Goal: Information Seeking & Learning: Learn about a topic

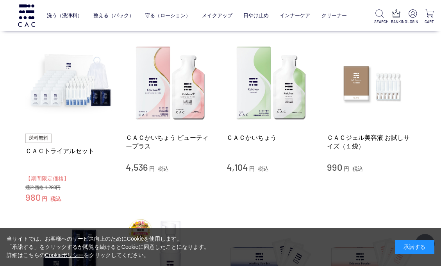
scroll to position [118, 0]
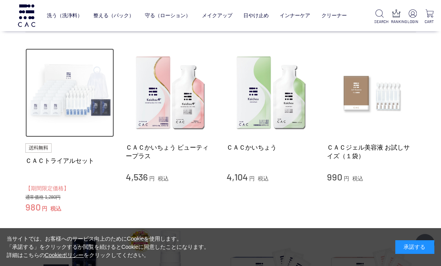
click at [81, 104] on img at bounding box center [69, 92] width 89 height 89
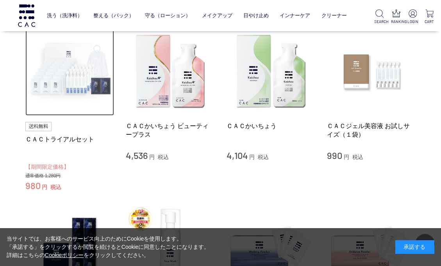
scroll to position [138, 0]
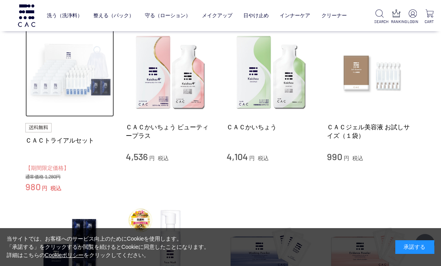
click at [72, 84] on img at bounding box center [69, 72] width 89 height 89
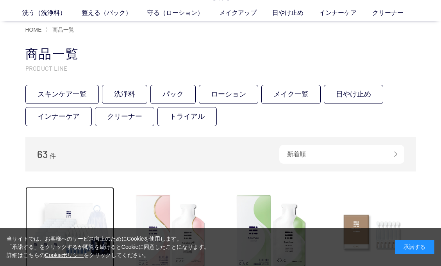
scroll to position [31, 0]
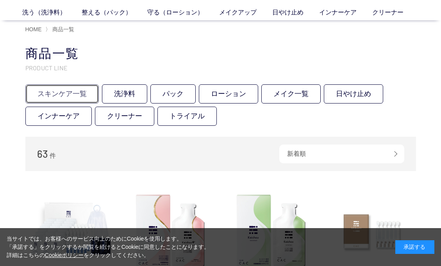
click at [75, 95] on link "スキンケア一覧" at bounding box center [61, 93] width 73 height 19
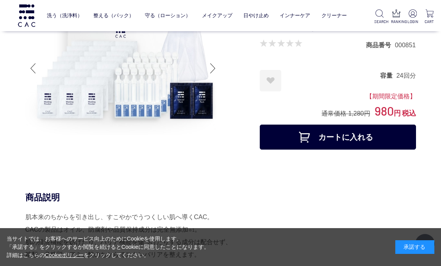
scroll to position [48, 0]
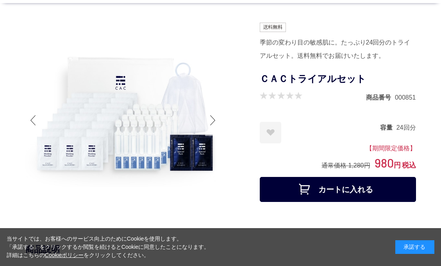
click at [215, 121] on div at bounding box center [213, 120] width 16 height 31
click at [211, 119] on div at bounding box center [213, 120] width 16 height 31
click at [34, 122] on div at bounding box center [33, 120] width 16 height 31
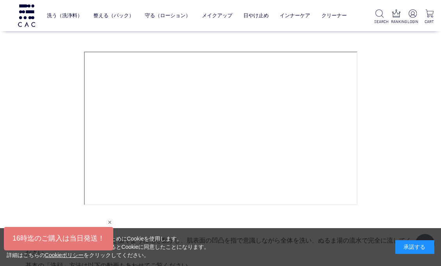
scroll to position [631, 0]
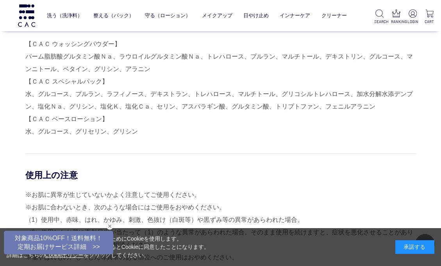
scroll to position [1622, 0]
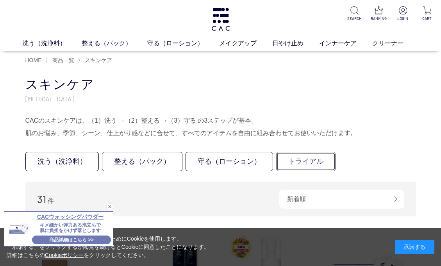
click at [296, 164] on link "トライアル" at bounding box center [305, 161] width 59 height 19
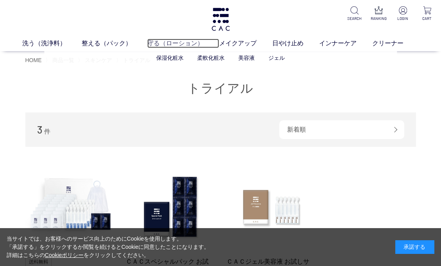
click at [174, 44] on link "守る（ローション）" at bounding box center [183, 43] width 72 height 9
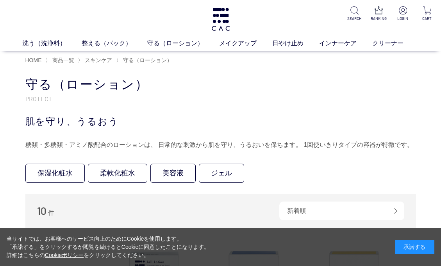
scroll to position [1, 0]
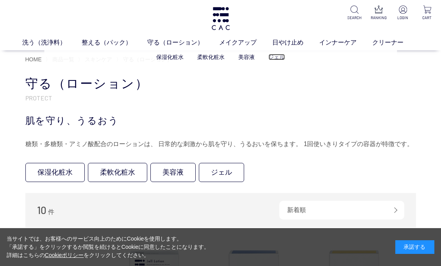
click at [276, 58] on link "ジェル" at bounding box center [277, 57] width 16 height 6
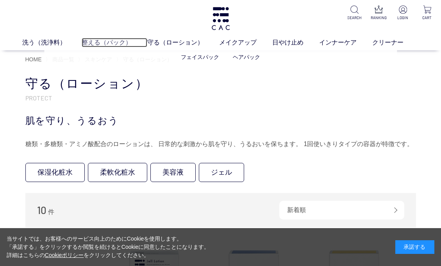
click at [95, 44] on link "整える（パック）" at bounding box center [115, 42] width 66 height 9
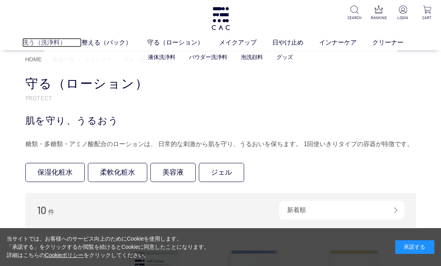
click at [48, 43] on link "洗う（洗浄料）" at bounding box center [51, 42] width 59 height 9
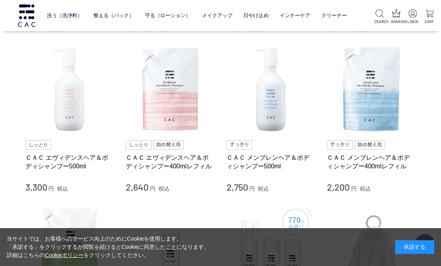
scroll to position [326, 0]
